Goal: Task Accomplishment & Management: Complete application form

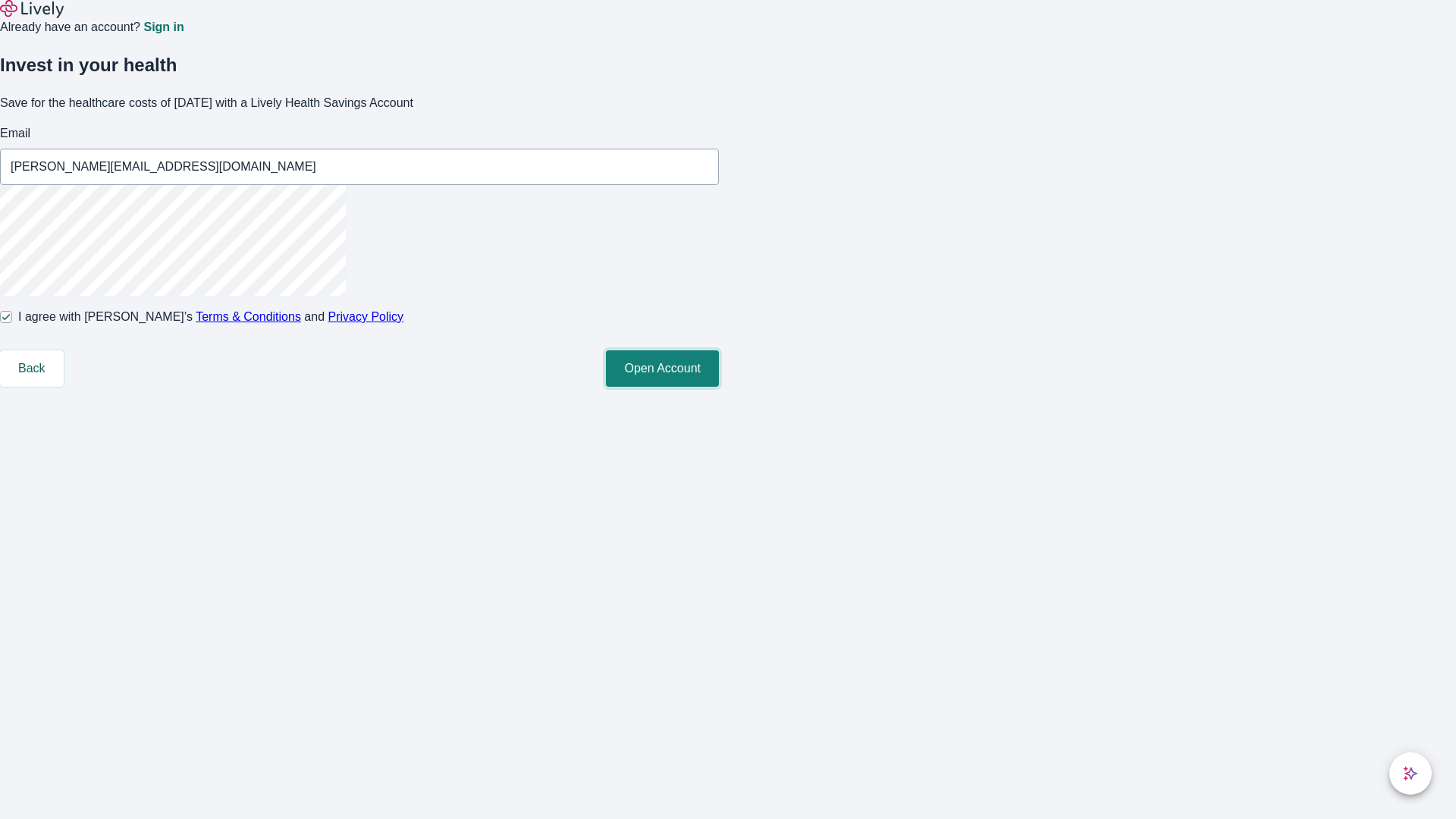
click at [719, 387] on button "Open Account" at bounding box center [662, 369] width 113 height 36
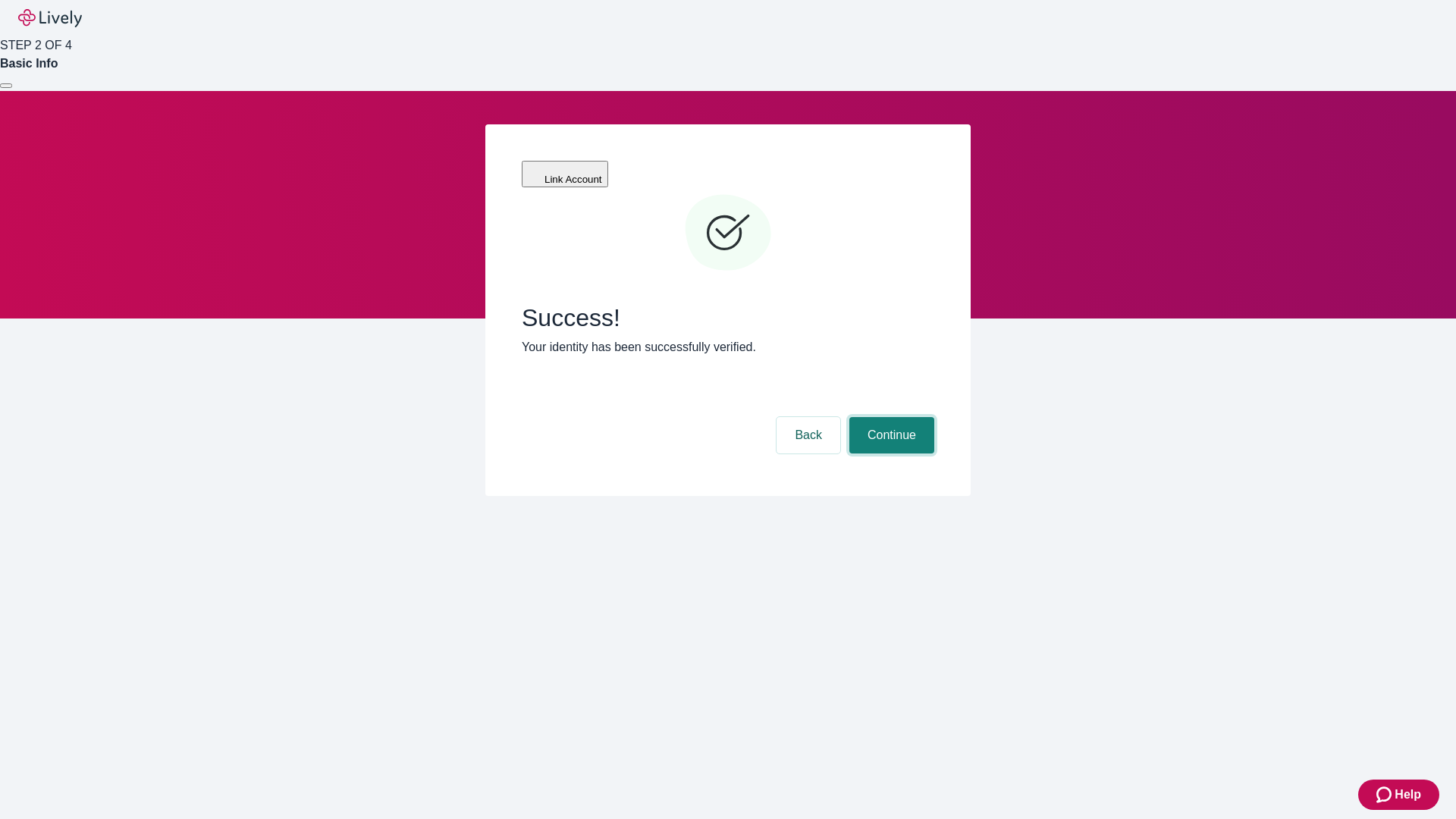
click at [889, 417] on button "Continue" at bounding box center [891, 435] width 85 height 36
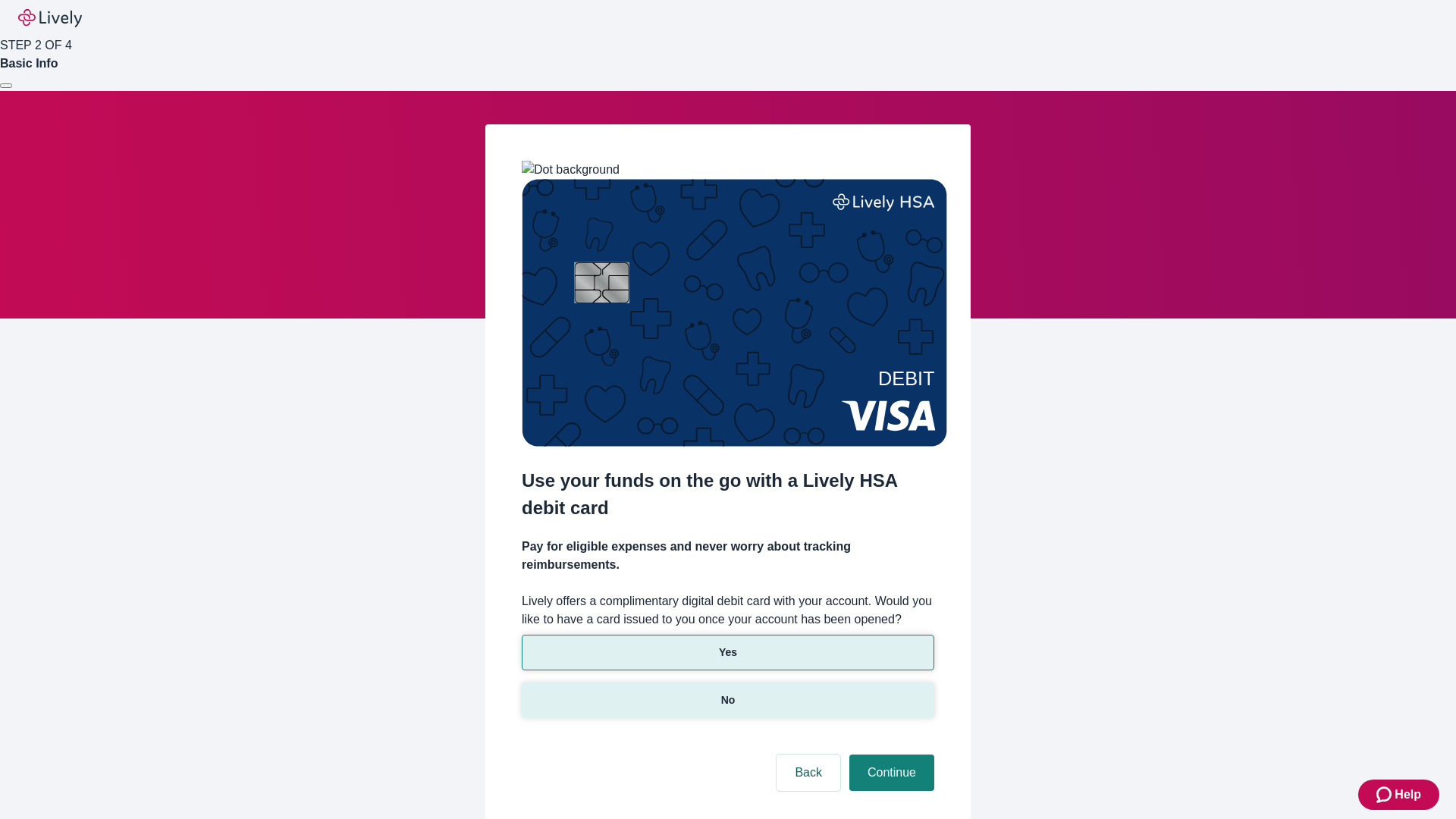
click at [728, 692] on p "No" at bounding box center [728, 700] width 15 height 16
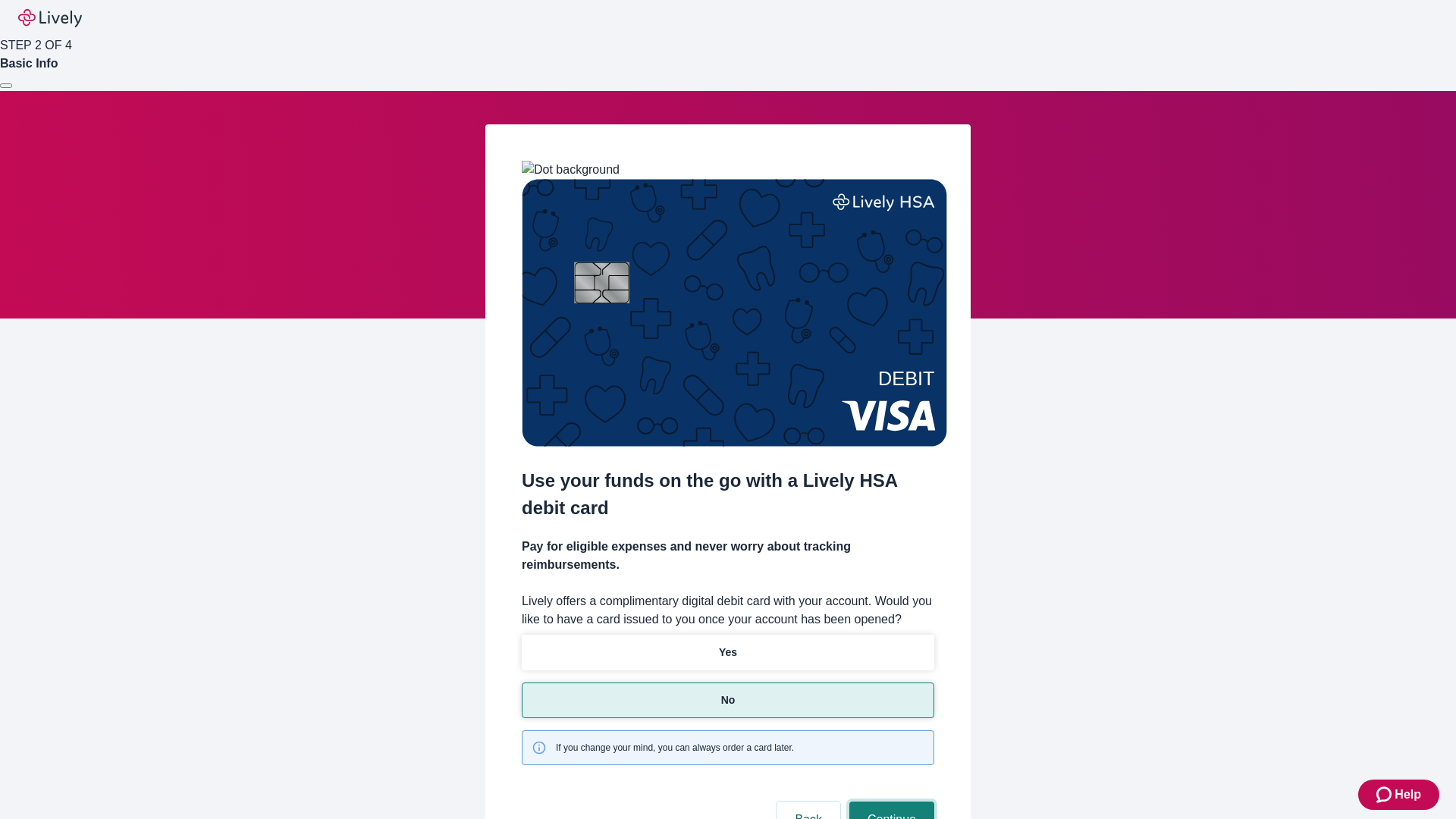
click at [889, 802] on button "Continue" at bounding box center [891, 820] width 85 height 36
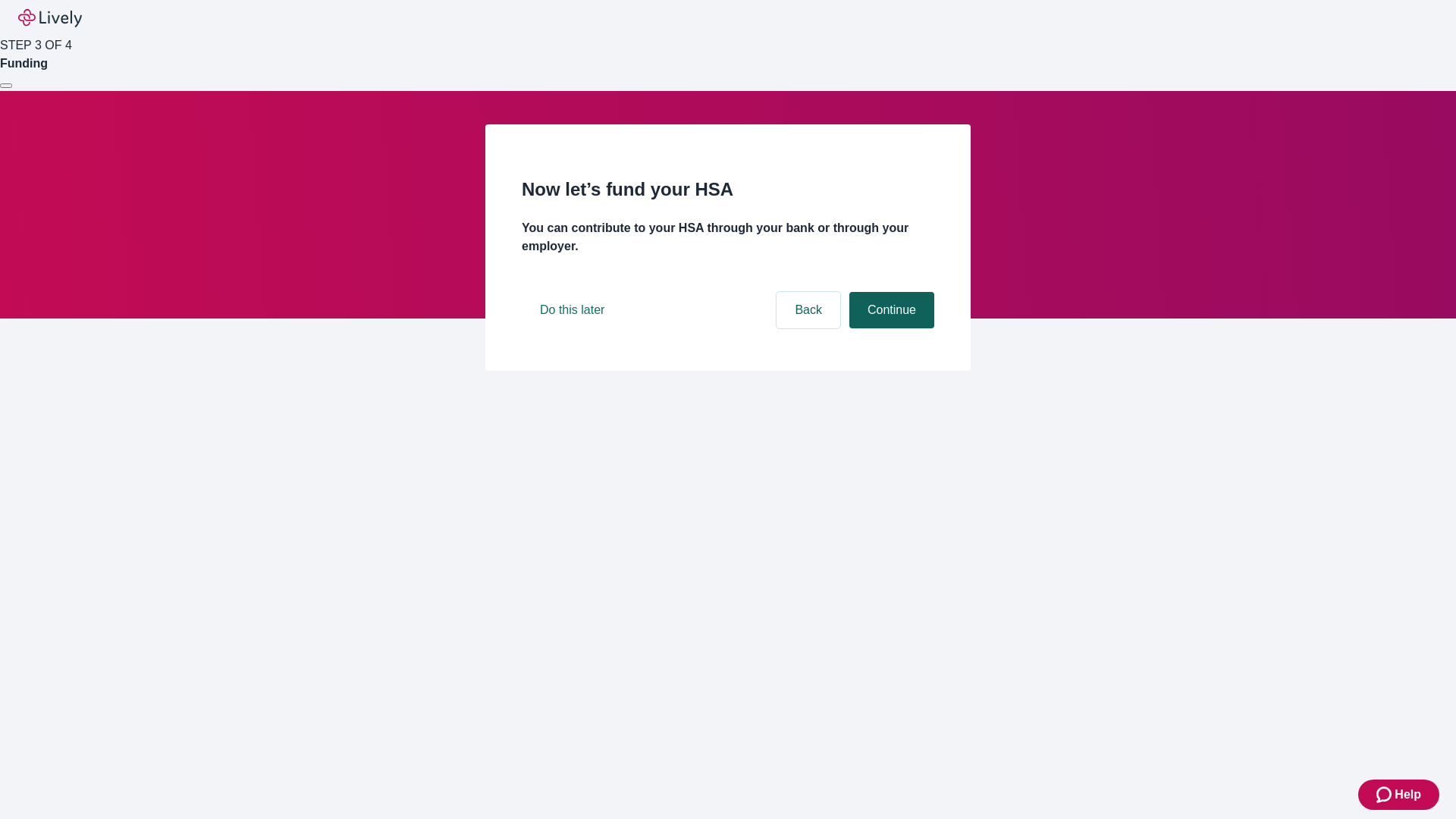
click at [889, 328] on button "Continue" at bounding box center [891, 310] width 85 height 36
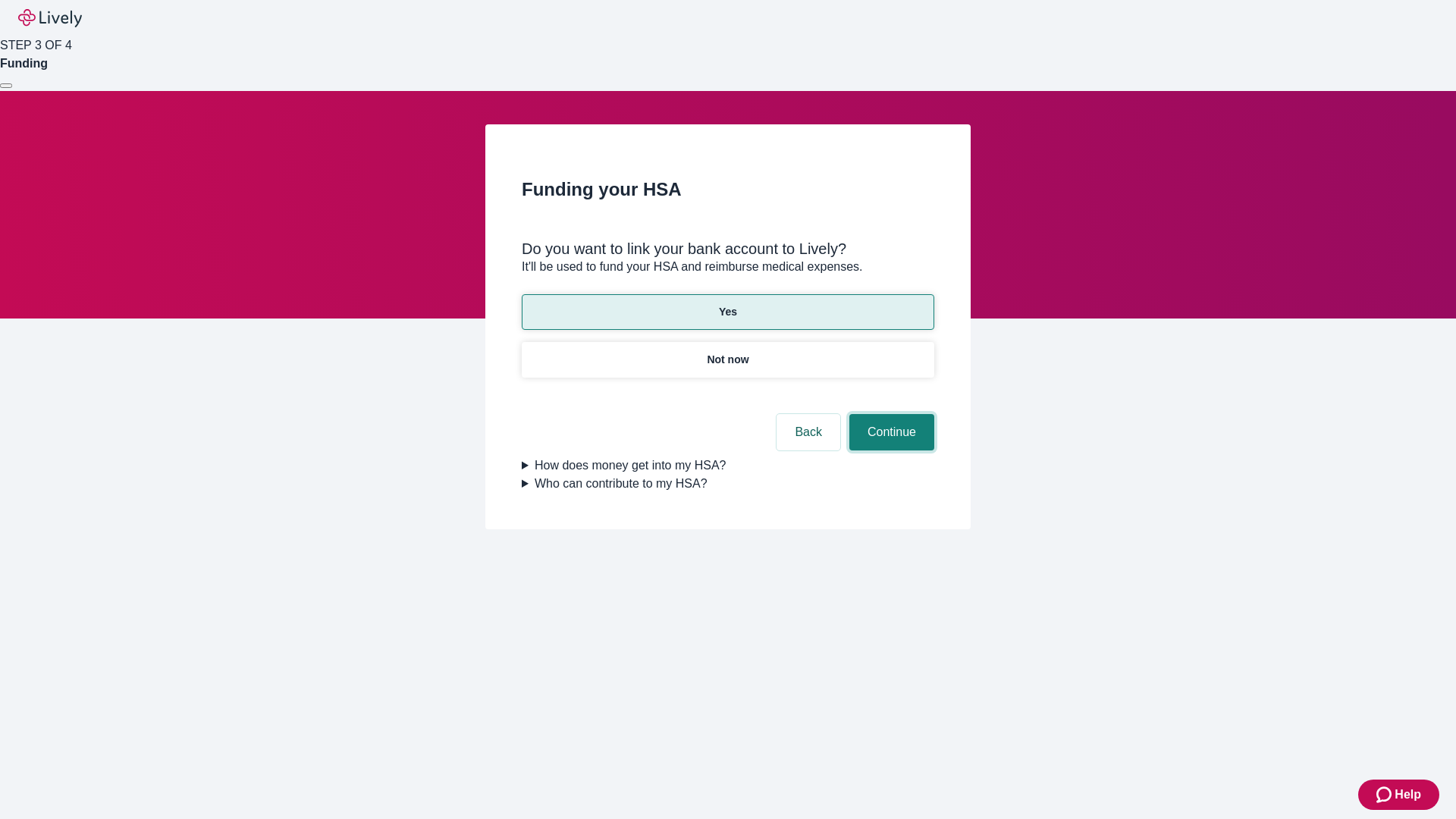
click at [889, 414] on button "Continue" at bounding box center [891, 432] width 85 height 36
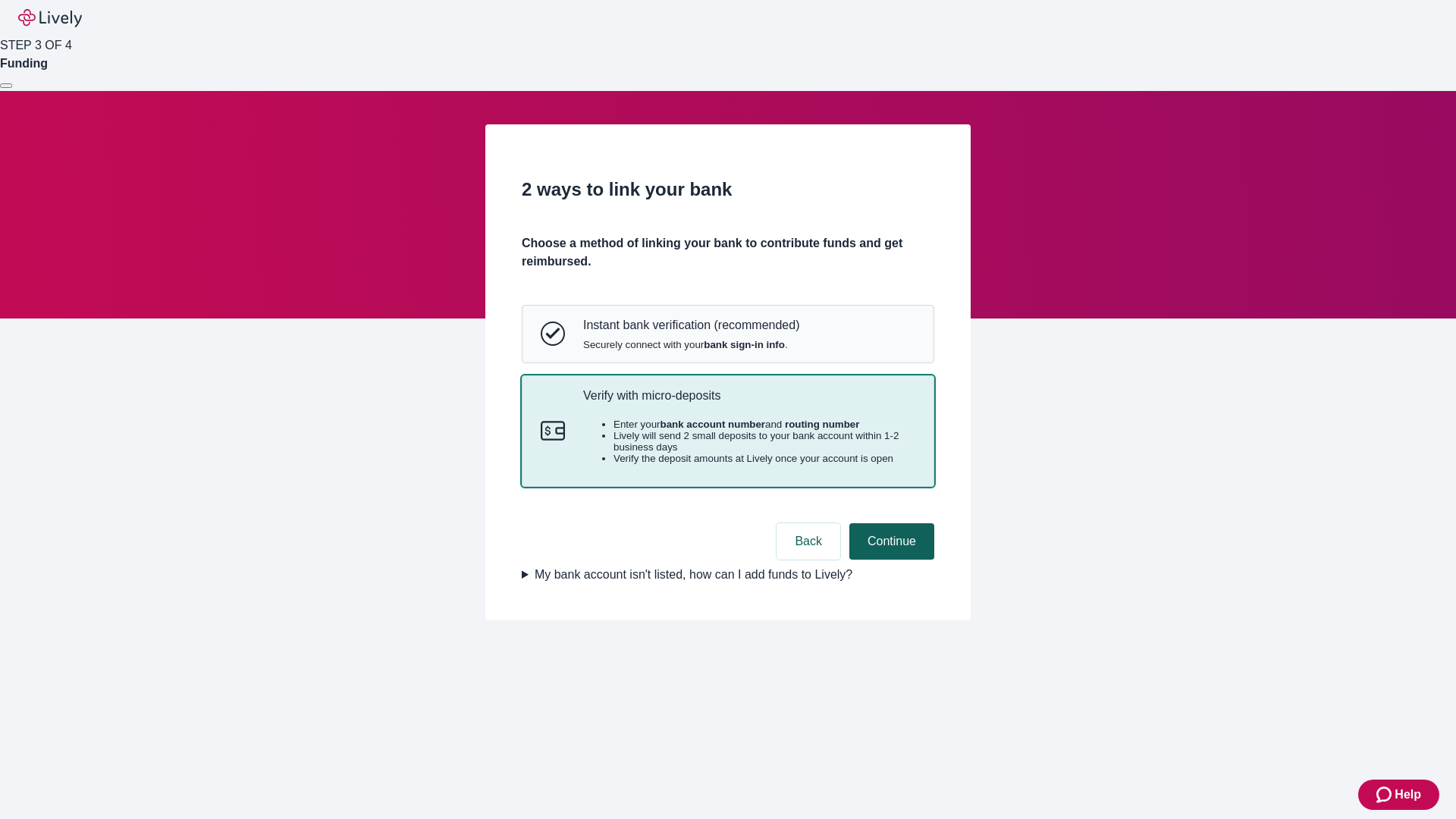
click at [889, 560] on button "Continue" at bounding box center [891, 542] width 85 height 36
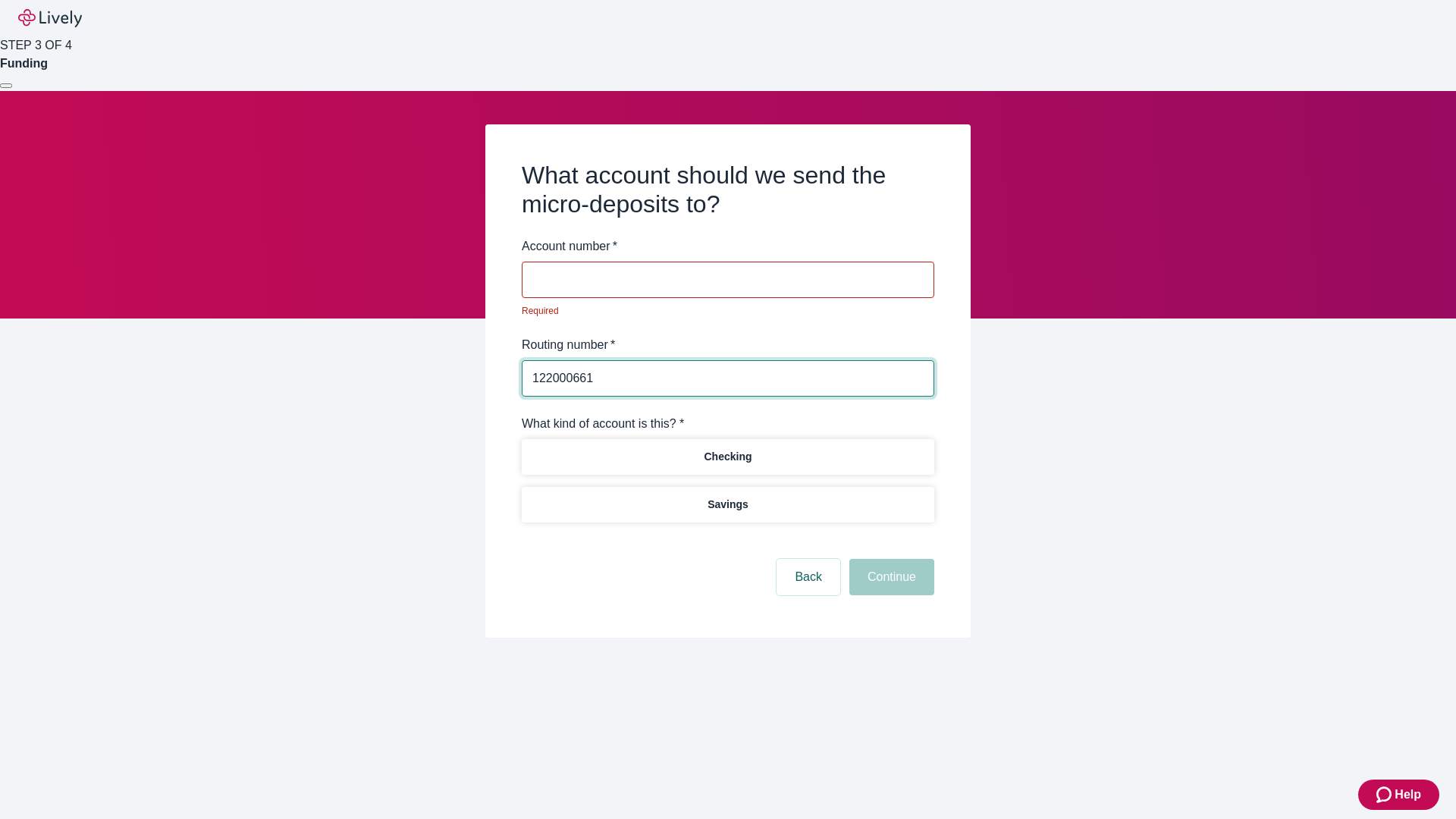
type input "122000661"
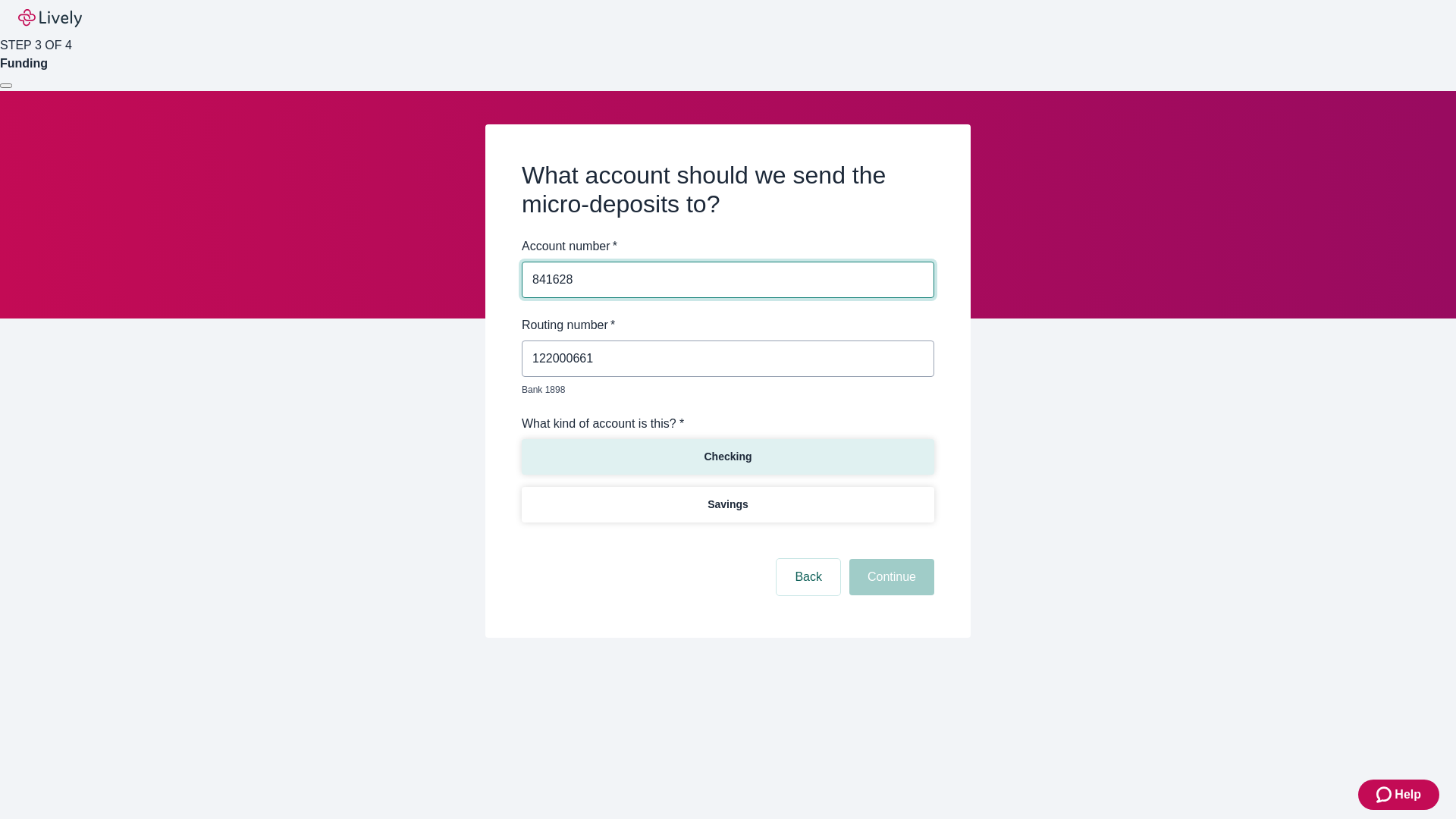
type input "841628"
click at [728, 449] on p "Checking" at bounding box center [727, 456] width 47 height 16
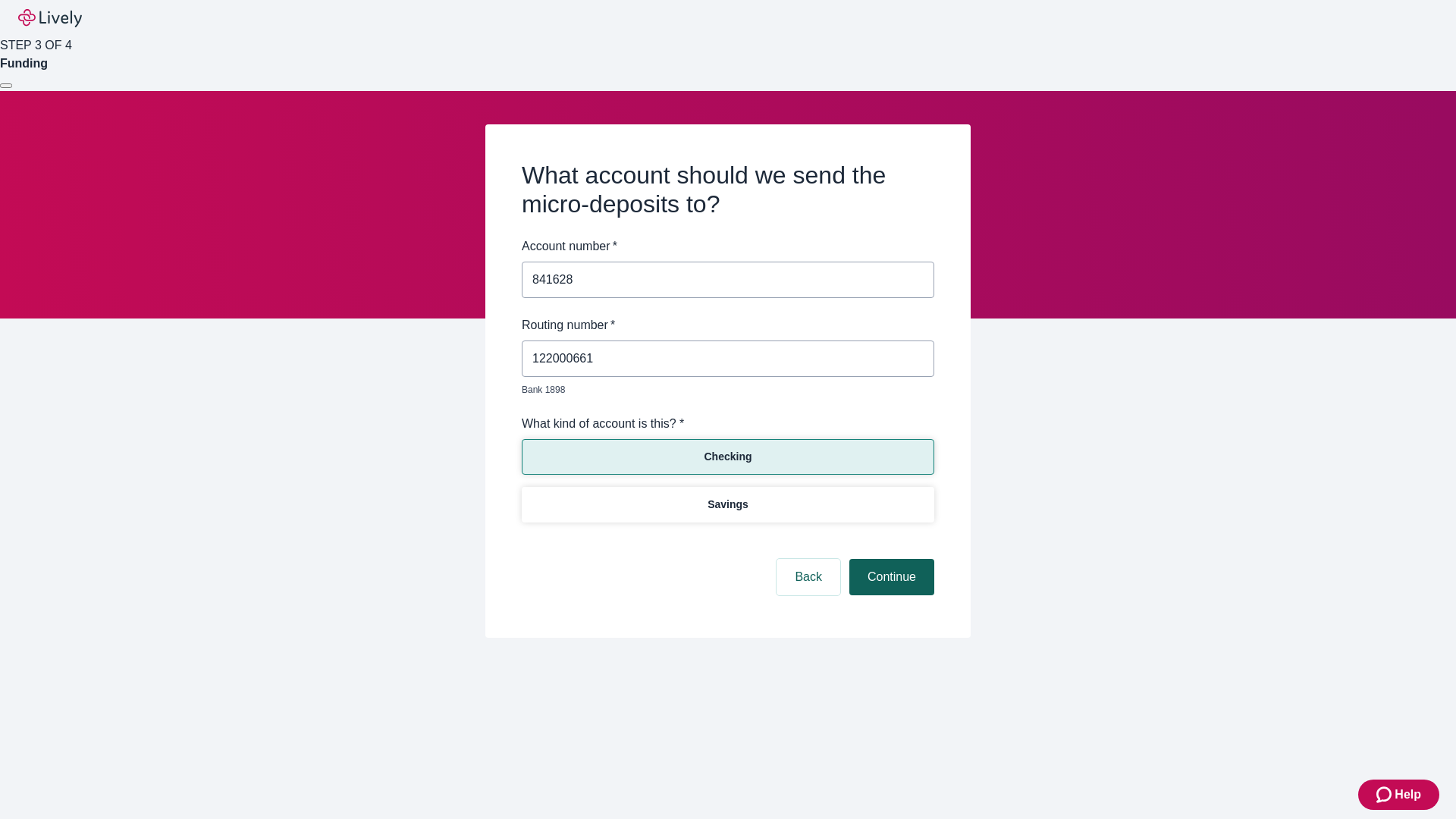
click at [889, 560] on button "Continue" at bounding box center [891, 577] width 85 height 36
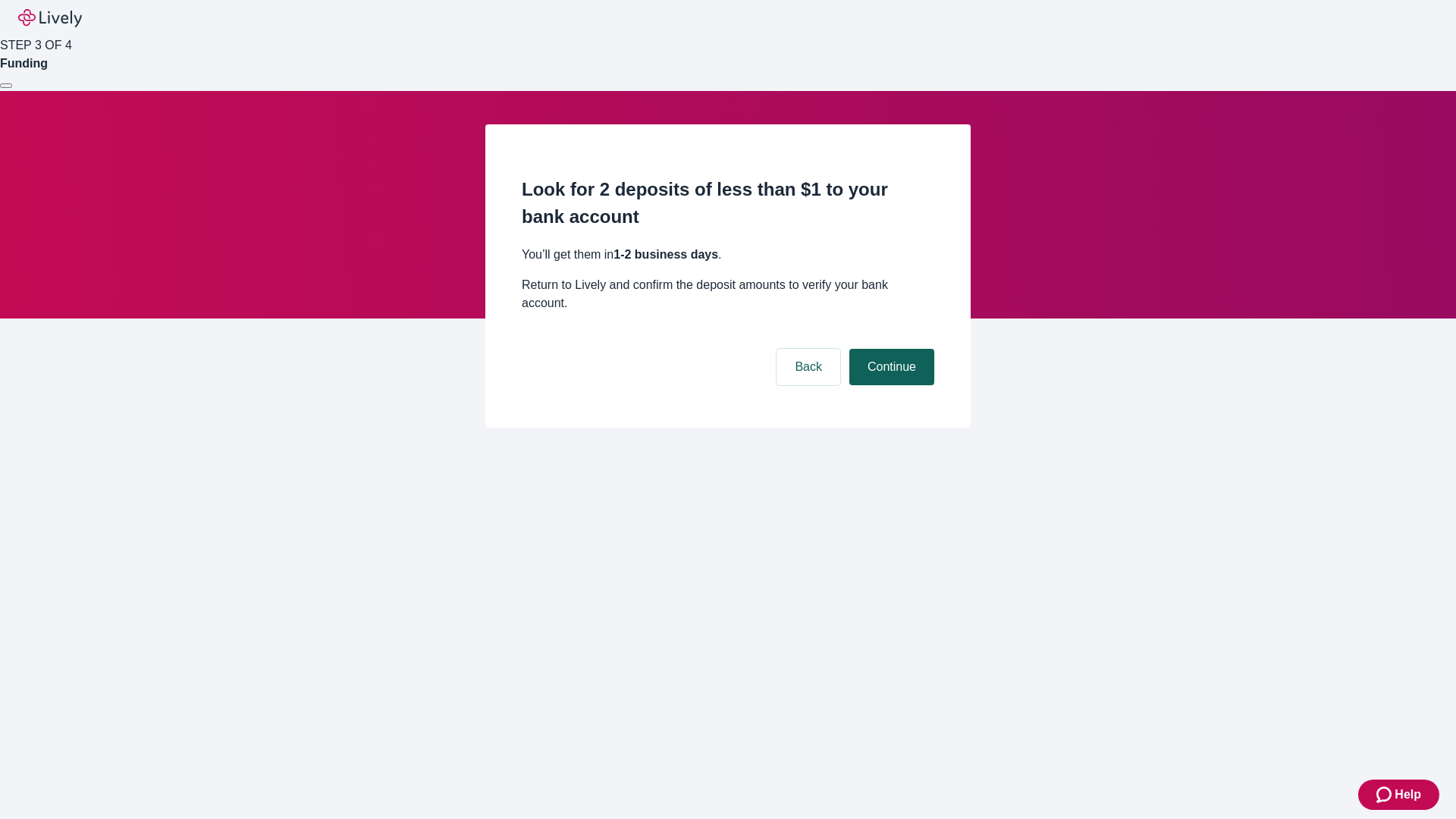
click at [889, 349] on button "Continue" at bounding box center [891, 367] width 85 height 36
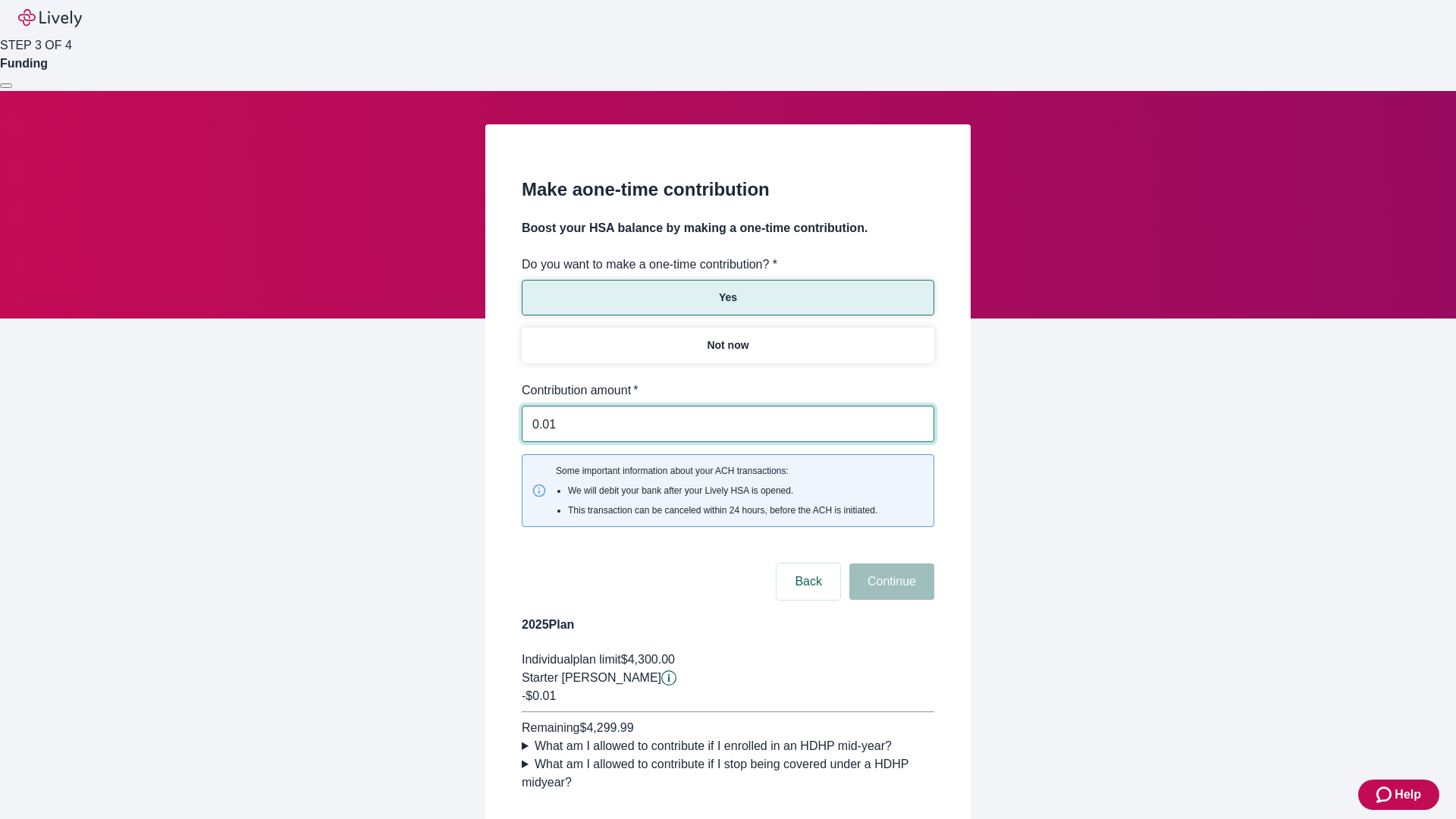
type input "0.01"
click at [889, 563] on button "Continue" at bounding box center [891, 581] width 85 height 36
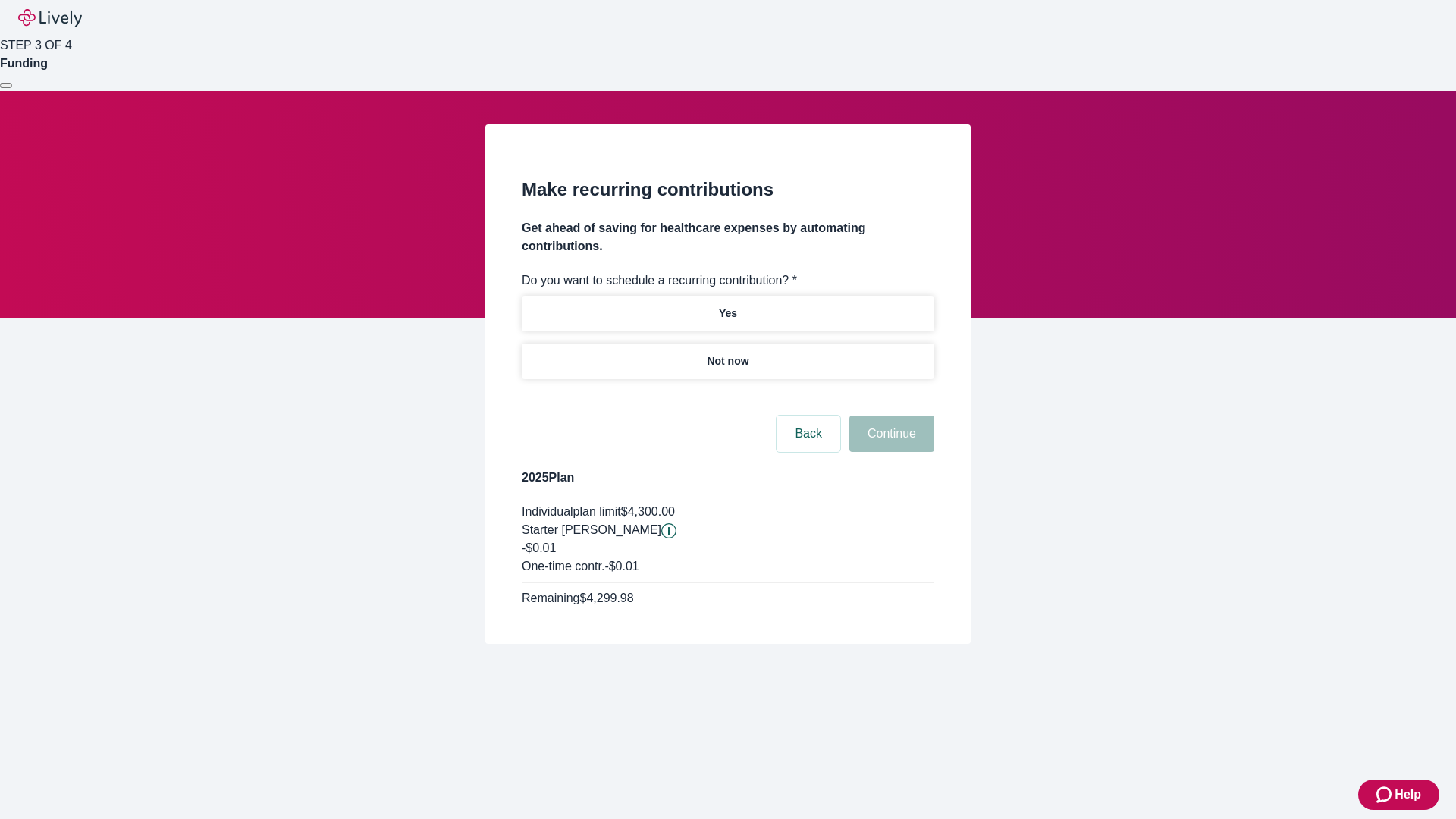
click at [728, 353] on p "Not now" at bounding box center [728, 361] width 41 height 16
click at [889, 416] on button "Continue" at bounding box center [891, 434] width 85 height 36
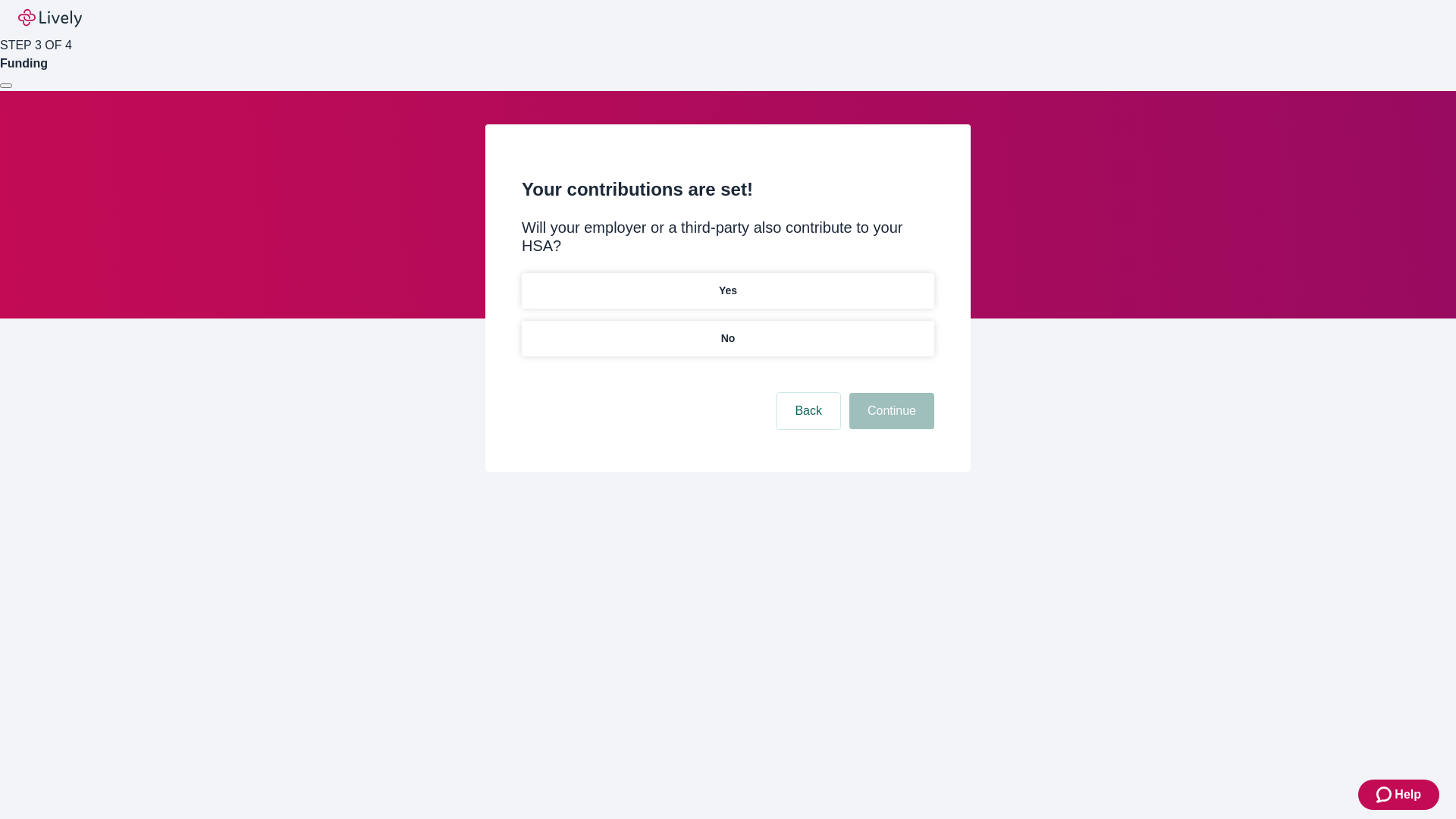
click at [728, 331] on p "No" at bounding box center [728, 338] width 15 height 16
click at [889, 393] on button "Continue" at bounding box center [891, 411] width 85 height 36
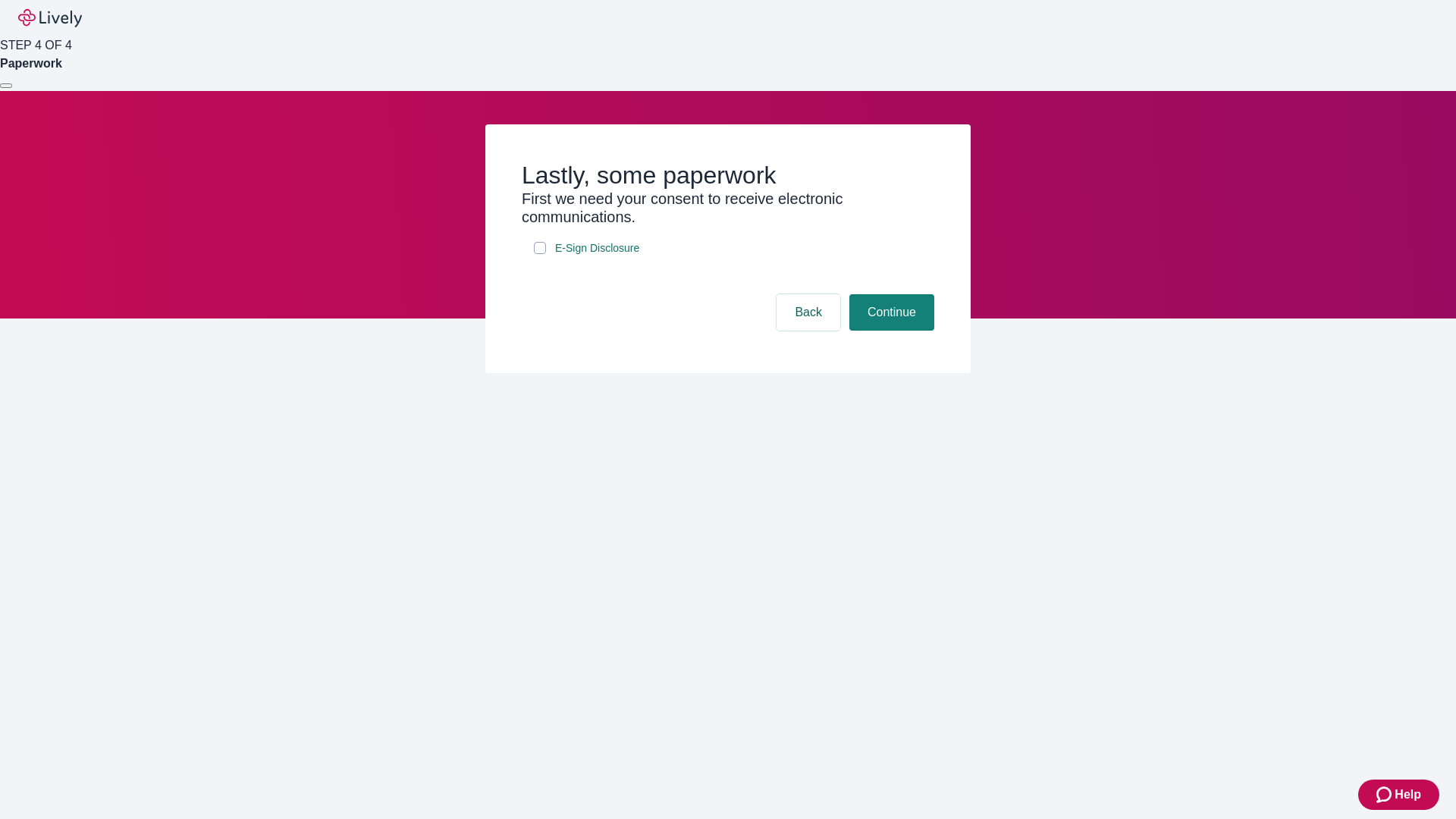
click at [540, 254] on input "E-Sign Disclosure" at bounding box center [540, 248] width 12 height 12
checkbox input "true"
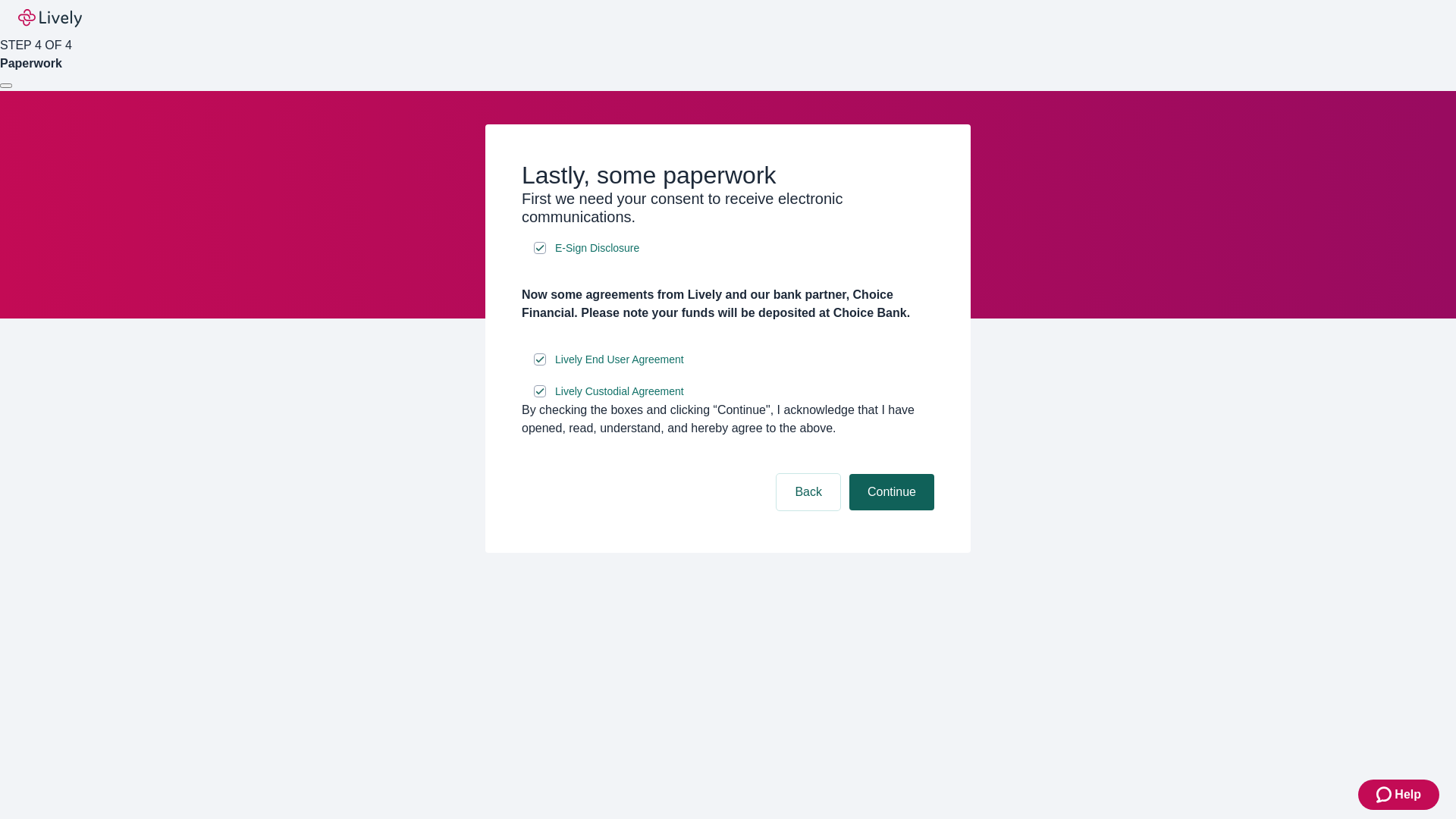
click at [889, 511] on button "Continue" at bounding box center [891, 492] width 85 height 36
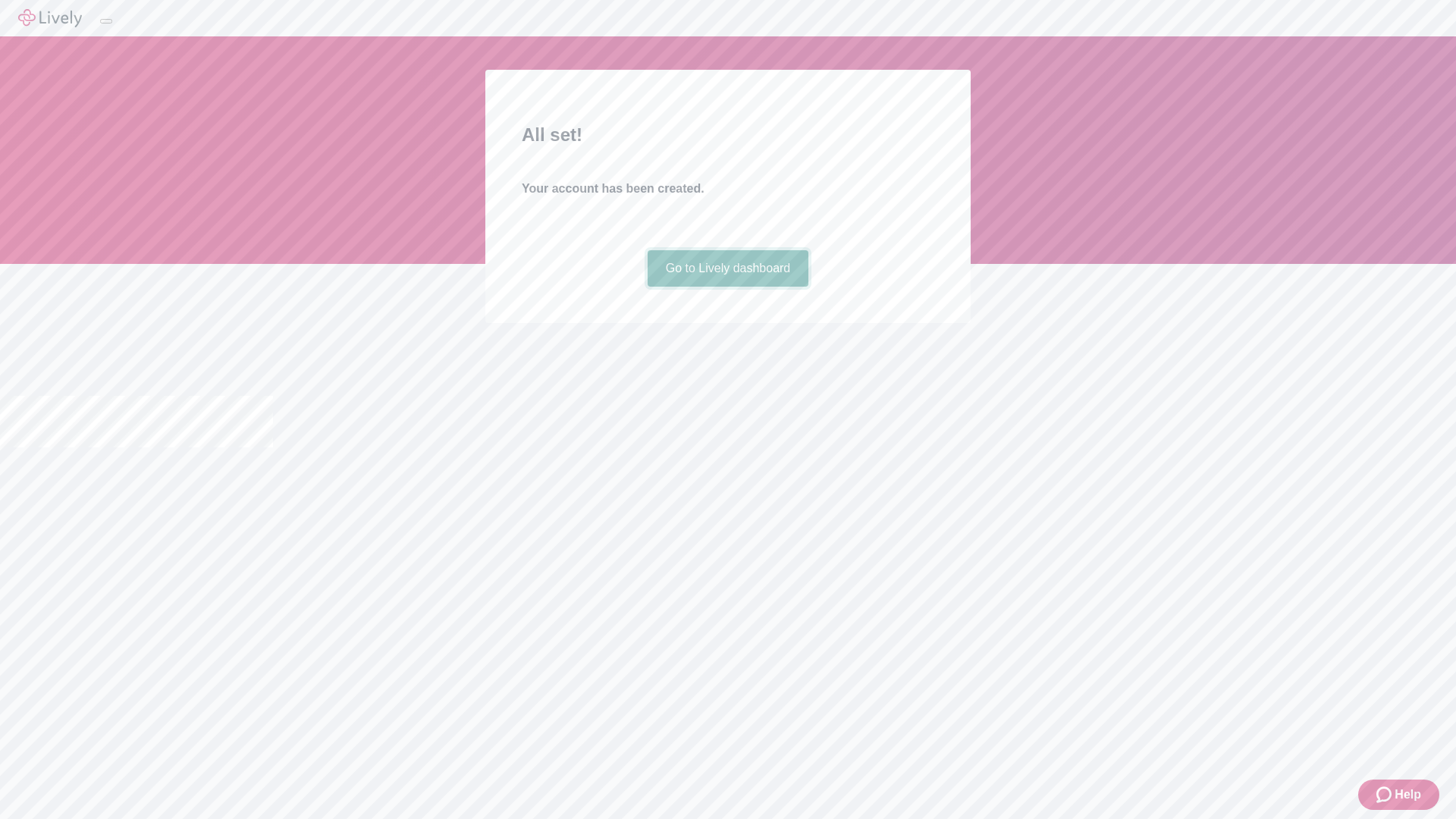
click at [728, 287] on link "Go to Lively dashboard" at bounding box center [728, 269] width 162 height 36
